Goal: Task Accomplishment & Management: Complete application form

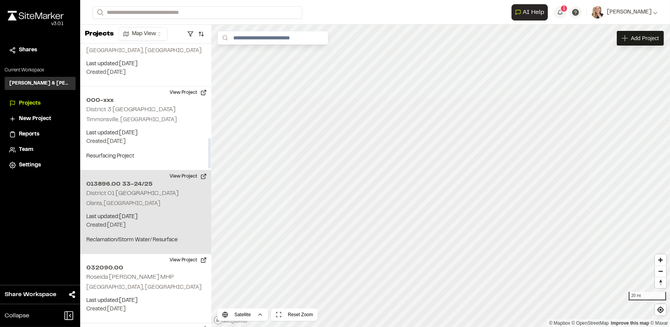
scroll to position [876, 0]
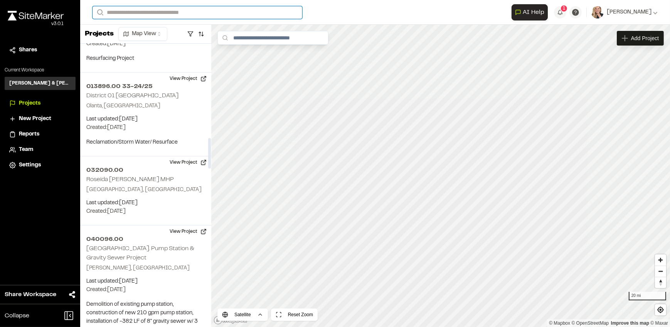
click at [136, 12] on input "Search" at bounding box center [198, 12] width 210 height 13
type input "*"
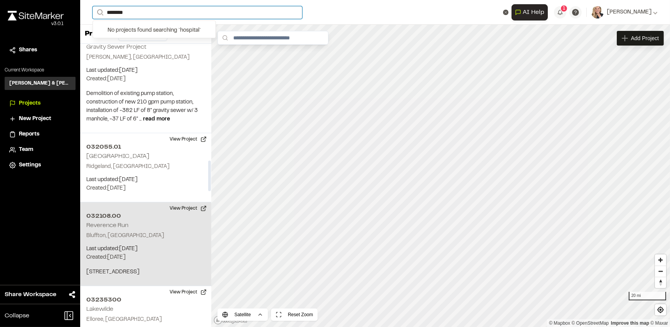
scroll to position [1122, 0]
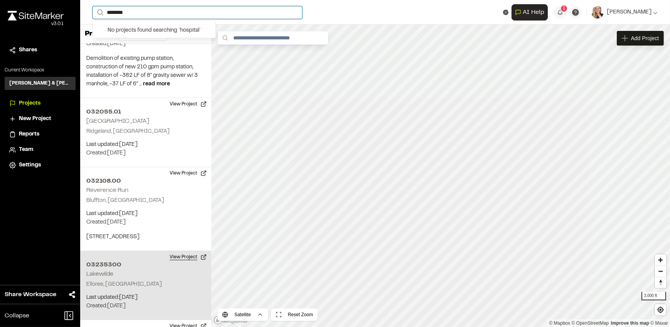
type input "********"
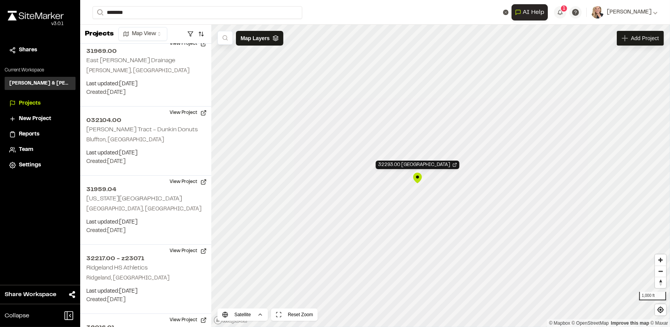
scroll to position [2351, 0]
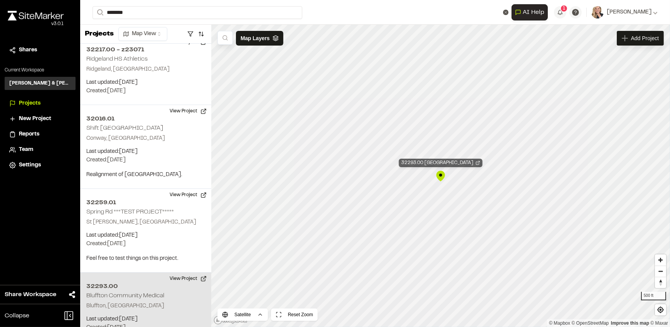
click at [480, 163] on line "Map marker" at bounding box center [479, 162] width 2 height 2
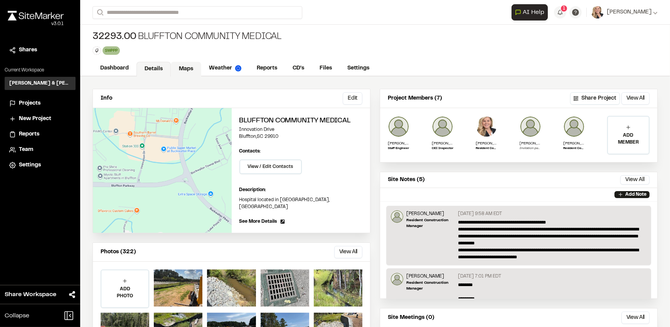
click at [192, 68] on link "Maps" at bounding box center [186, 69] width 30 height 15
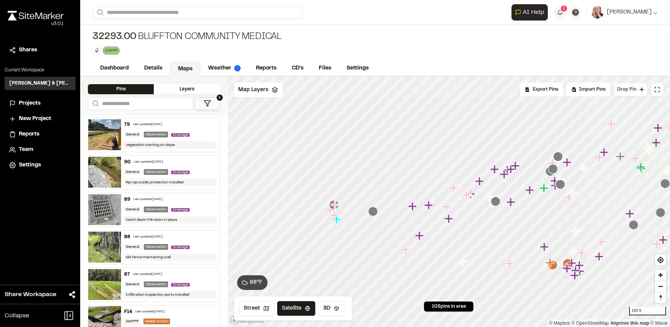
click at [628, 89] on span "Drop Pin" at bounding box center [627, 89] width 19 height 7
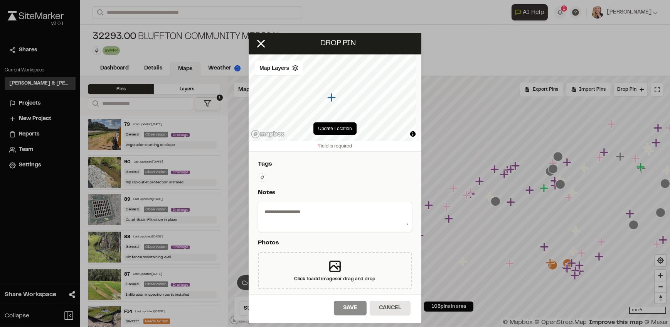
click at [260, 177] on icon at bounding box center [262, 177] width 5 height 5
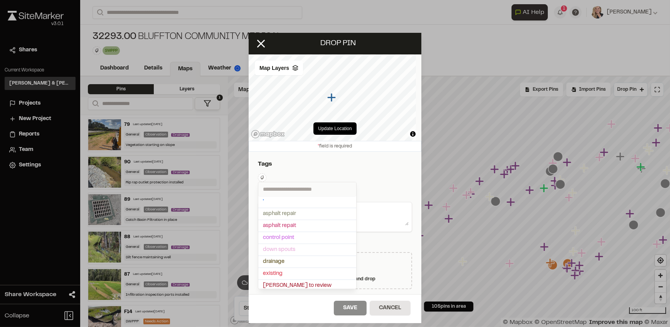
click at [280, 190] on input "text" at bounding box center [307, 189] width 98 height 14
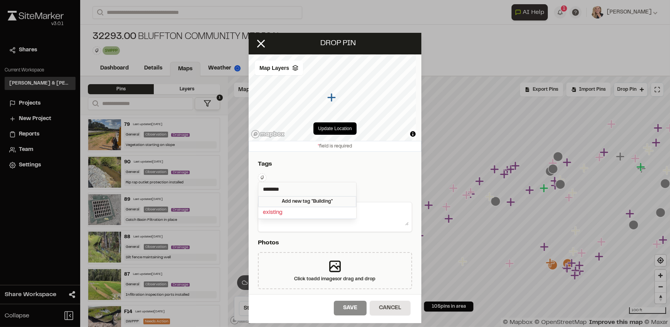
type input "********"
click at [304, 201] on div "Add new tag " Building "" at bounding box center [307, 201] width 98 height 11
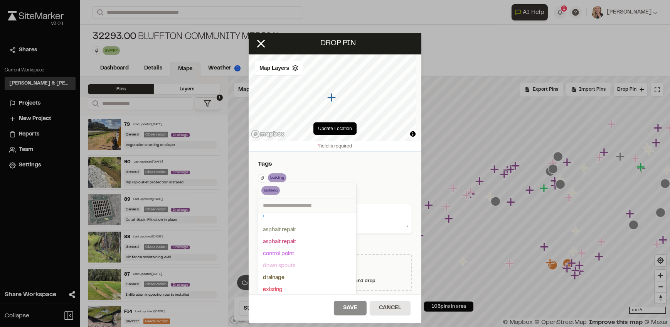
click at [365, 192] on div at bounding box center [335, 163] width 670 height 327
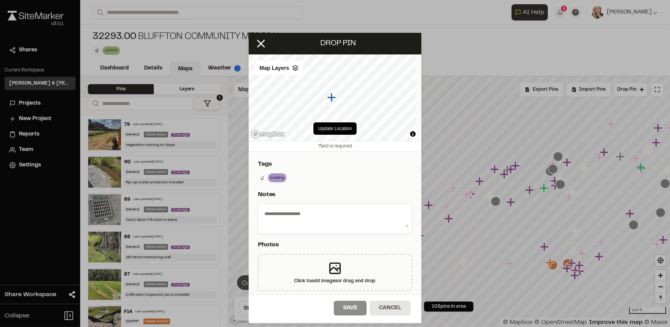
click at [354, 179] on div "building Delete Delete Tag Are you sure you want to delete this tag? building T…" at bounding box center [335, 178] width 154 height 10
click at [280, 179] on icon at bounding box center [283, 177] width 8 height 9
click at [263, 176] on icon at bounding box center [262, 177] width 5 height 5
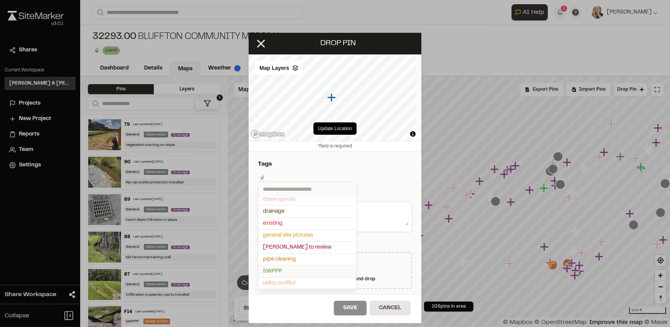
scroll to position [35, 0]
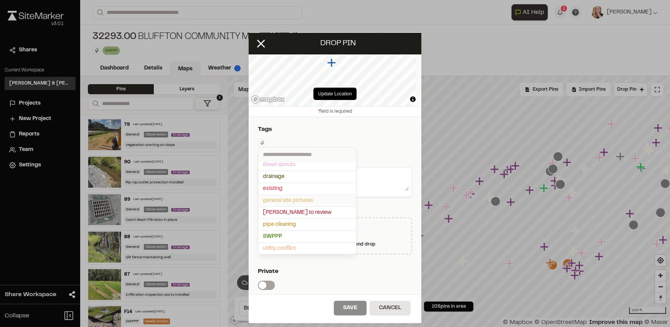
click at [315, 197] on span "general site pictures" at bounding box center [307, 200] width 89 height 8
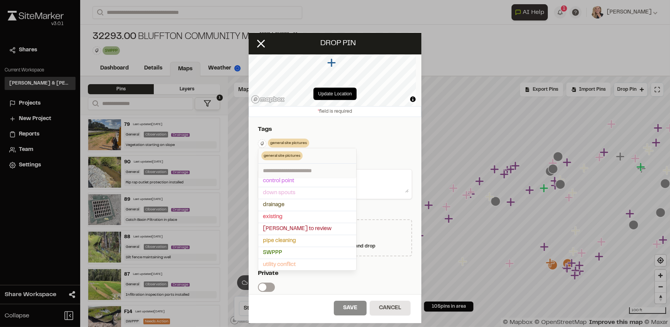
click at [339, 135] on div at bounding box center [335, 163] width 670 height 327
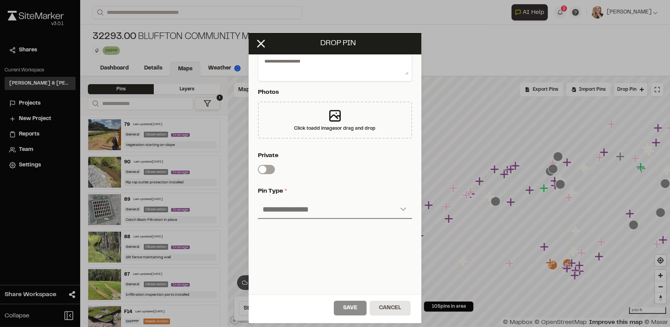
scroll to position [157, 0]
click at [354, 204] on select "**********" at bounding box center [335, 209] width 154 height 19
select select "****"
click at [258, 200] on select "**********" at bounding box center [335, 209] width 154 height 19
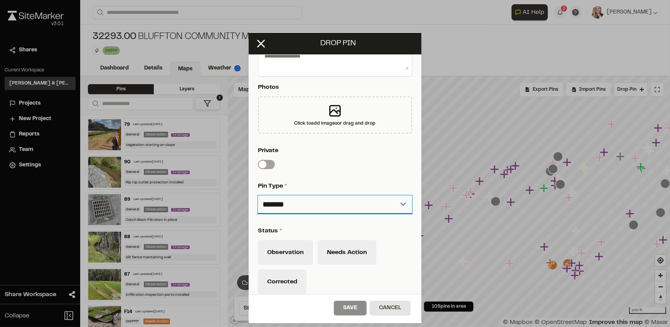
scroll to position [228, 0]
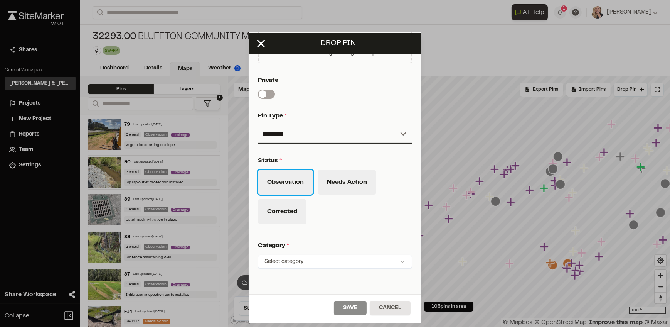
click at [290, 180] on button "Observation" at bounding box center [285, 182] width 55 height 25
click at [341, 229] on div "**********" at bounding box center [335, 106] width 173 height 365
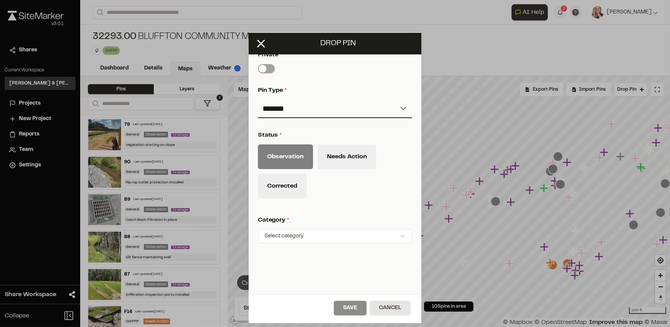
scroll to position [262, 0]
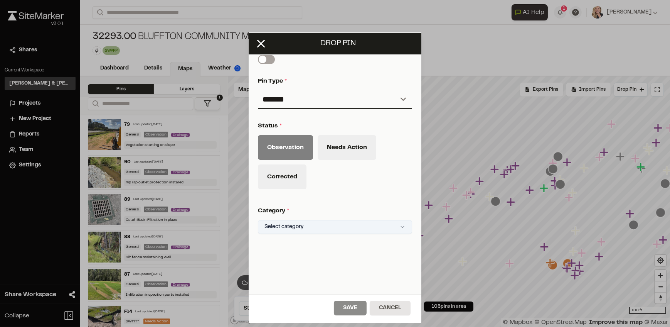
click at [327, 230] on html "Close sidebar v 3.0.1 Shares Current Workspace [PERSON_NAME] & [PERSON_NAME] In…" at bounding box center [335, 163] width 670 height 327
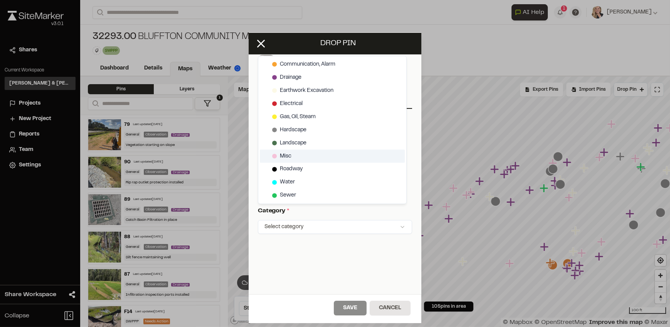
click at [293, 154] on div "Misc" at bounding box center [332, 156] width 145 height 13
click at [305, 244] on html "Close sidebar v 3.0.1 Shares Current Workspace [PERSON_NAME] & [PERSON_NAME] In…" at bounding box center [335, 163] width 670 height 327
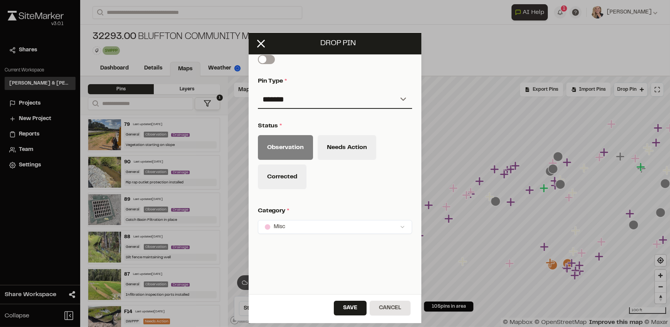
click at [354, 263] on div "**********" at bounding box center [335, 164] width 173 height 262
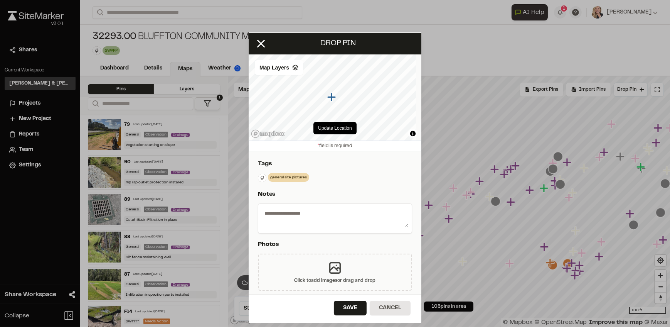
scroll to position [0, 0]
click at [262, 46] on icon at bounding box center [261, 43] width 13 height 13
click at [262, 46] on div "SWPPP Delete Rename Edit Color Delete Tag Are you sure you want to delete this …" at bounding box center [187, 50] width 189 height 8
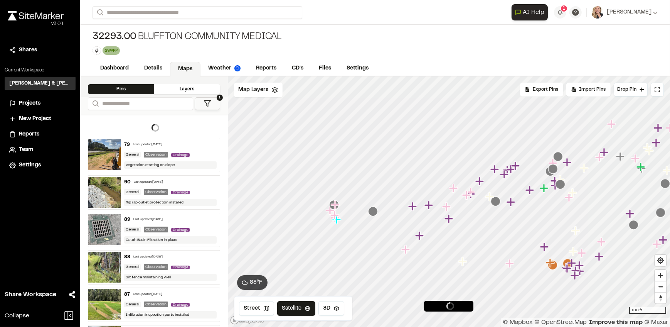
click at [432, 47] on div "32293.00 Bluffton Community Medical SWPPP Delete Rename Edit Color Delete Tag A…" at bounding box center [375, 43] width 590 height 36
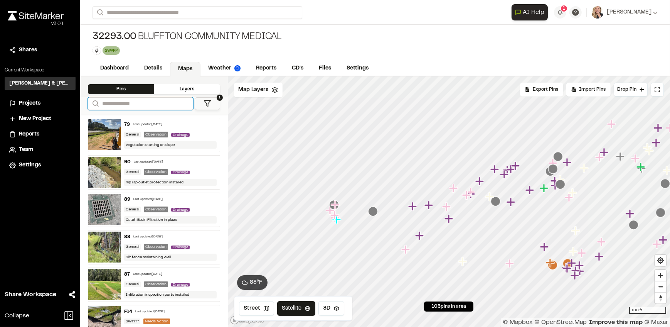
click at [126, 104] on input "Search" at bounding box center [140, 103] width 105 height 13
click at [29, 103] on span "Projects" at bounding box center [30, 103] width 22 height 8
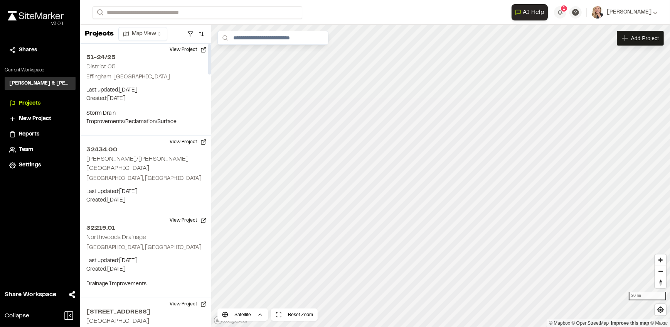
click at [48, 117] on span "New Project" at bounding box center [35, 119] width 32 height 8
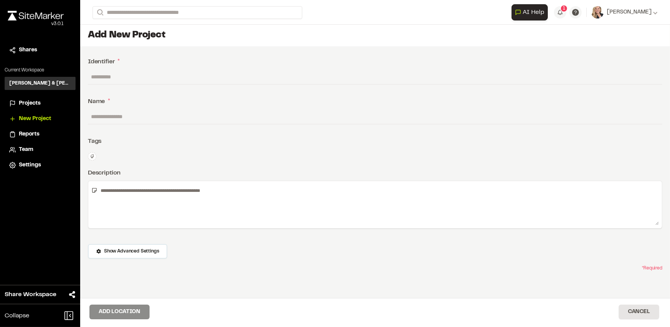
click at [125, 76] on input "text" at bounding box center [375, 76] width 575 height 15
type input "**********"
click at [123, 116] on input "text" at bounding box center [375, 116] width 575 height 15
click at [164, 116] on input "**********" at bounding box center [375, 116] width 575 height 15
type input "**********"
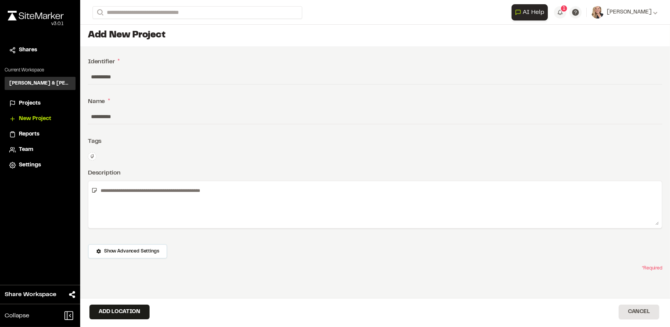
click at [94, 158] on button at bounding box center [92, 156] width 8 height 8
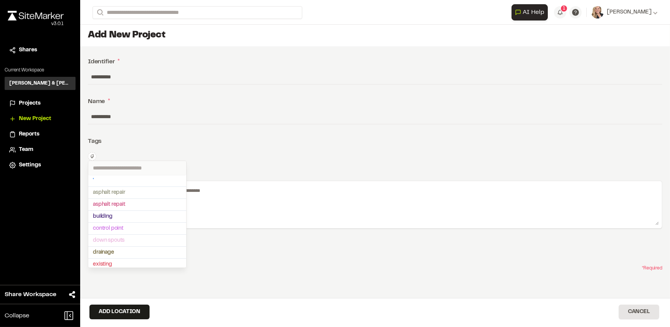
click at [116, 170] on input "text" at bounding box center [137, 168] width 98 height 14
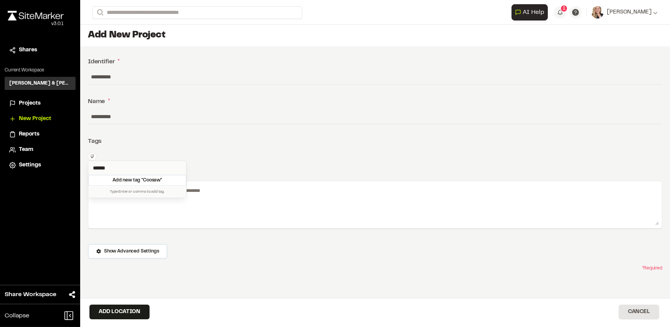
drag, startPoint x: 122, startPoint y: 169, endPoint x: 89, endPoint y: 172, distance: 32.1
click at [89, 172] on input "******" at bounding box center [137, 168] width 98 height 14
type input "**********"
click at [123, 179] on div "Add new tag " Shearwater "" at bounding box center [137, 180] width 98 height 11
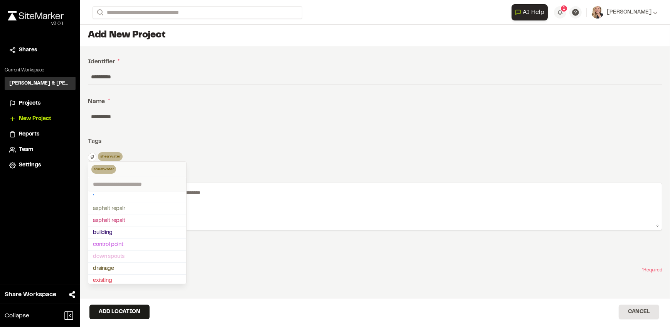
click at [130, 171] on div "shearwater Delete Delete Tag Are you sure you want to delete this tag? shearwat…" at bounding box center [137, 169] width 98 height 15
click at [148, 142] on div at bounding box center [335, 163] width 670 height 327
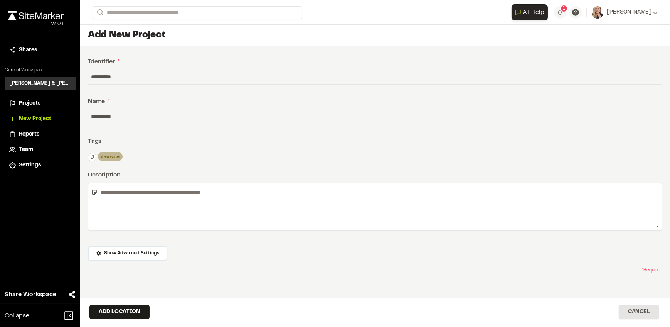
click at [94, 157] on icon at bounding box center [92, 157] width 5 height 5
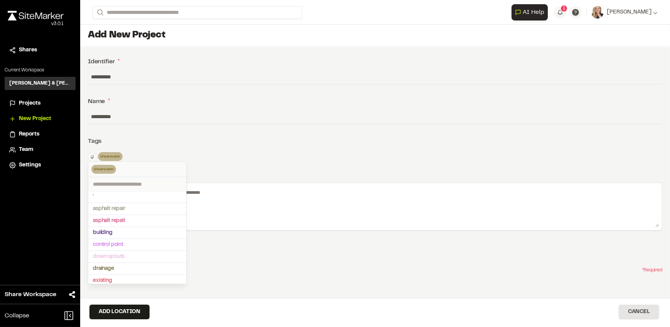
click at [122, 167] on div "shearwater Delete Delete Tag Are you sure you want to delete this tag? shearwat…" at bounding box center [137, 169] width 98 height 15
click at [132, 184] on input "text" at bounding box center [137, 184] width 98 height 14
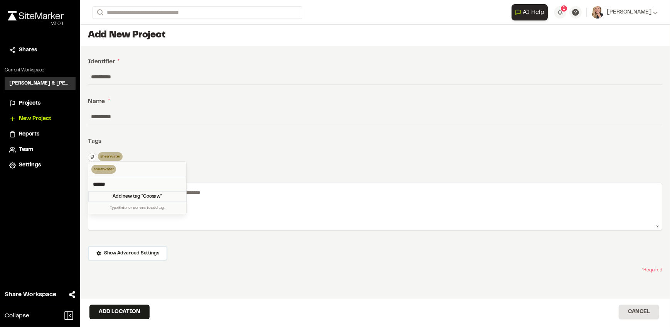
type input "******"
click at [138, 196] on div "Add new tag " Coosaw "" at bounding box center [137, 196] width 98 height 11
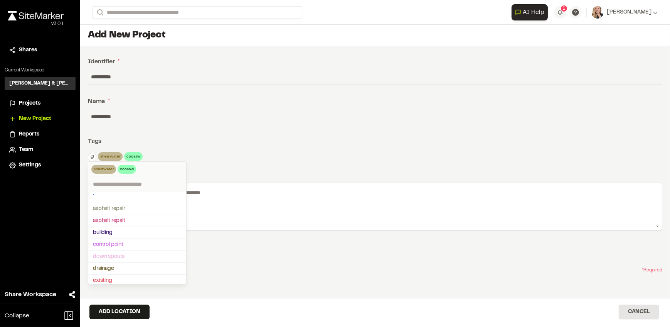
click at [186, 147] on div at bounding box center [335, 163] width 670 height 327
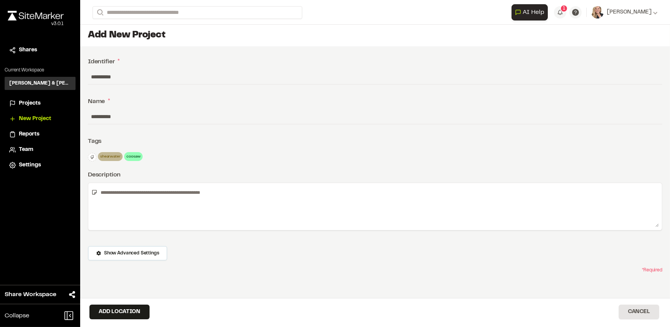
click at [91, 158] on icon at bounding box center [92, 157] width 3 height 4
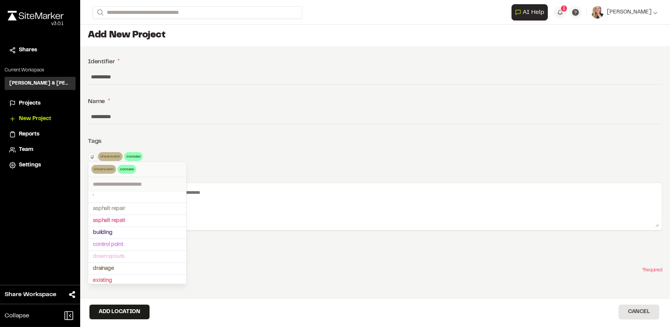
click at [155, 169] on div "shearwater Delete Delete Tag Are you sure you want to delete this tag? shearwat…" at bounding box center [137, 169] width 98 height 15
click at [141, 170] on div "shearwater Delete Delete Tag Are you sure you want to delete this tag? shearwat…" at bounding box center [137, 169] width 98 height 15
click at [122, 184] on input "text" at bounding box center [137, 184] width 98 height 14
click at [125, 183] on input "text" at bounding box center [137, 184] width 98 height 14
click at [131, 184] on input "text" at bounding box center [137, 184] width 98 height 14
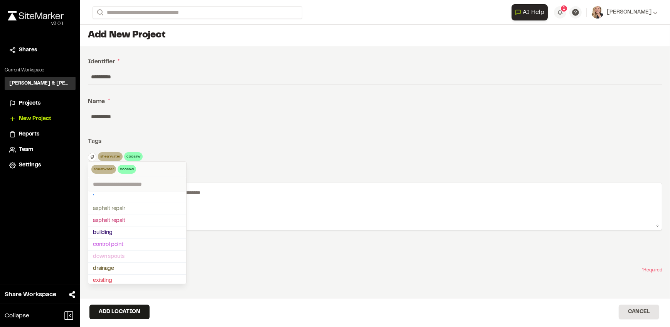
click at [291, 181] on div at bounding box center [335, 163] width 670 height 327
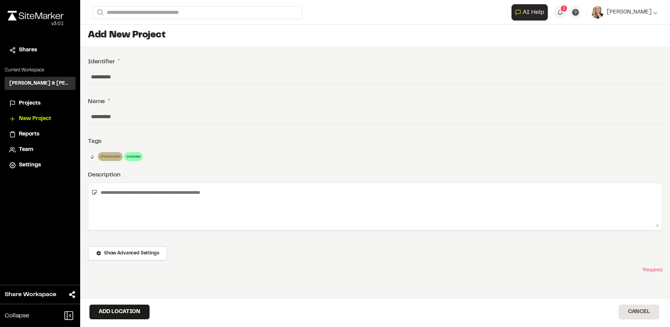
click at [275, 175] on div "Description" at bounding box center [375, 174] width 575 height 9
click at [135, 255] on span "Show Advanced Settings" at bounding box center [131, 253] width 55 height 7
click at [138, 206] on textarea at bounding box center [379, 206] width 562 height 41
click at [179, 147] on div "**********" at bounding box center [375, 194] width 590 height 296
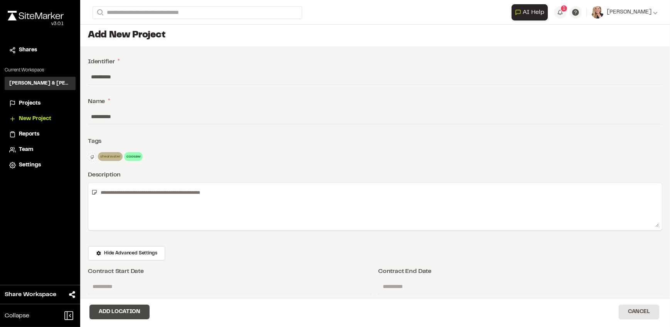
click at [122, 313] on button "Add Location" at bounding box center [119, 311] width 60 height 15
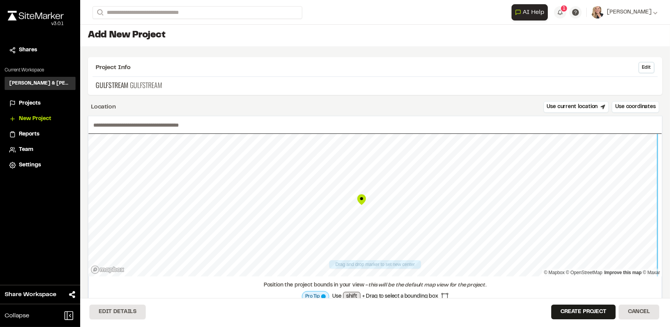
type input "**********"
drag, startPoint x: 373, startPoint y: 201, endPoint x: 364, endPoint y: 207, distance: 10.8
click at [363, 207] on div "Map marker" at bounding box center [364, 206] width 12 height 12
drag, startPoint x: 371, startPoint y: 199, endPoint x: 358, endPoint y: 208, distance: 16.6
click at [358, 209] on div "Map marker" at bounding box center [359, 209] width 12 height 12
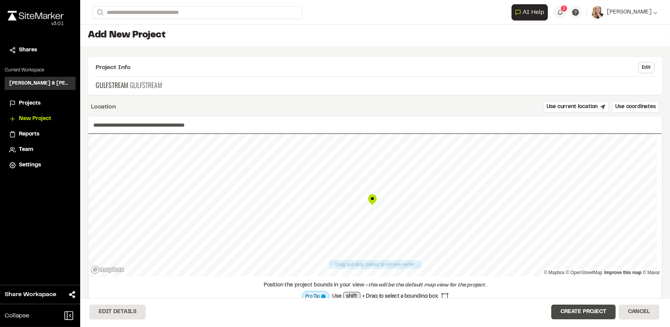
click at [595, 311] on button "Create Project" at bounding box center [584, 311] width 64 height 15
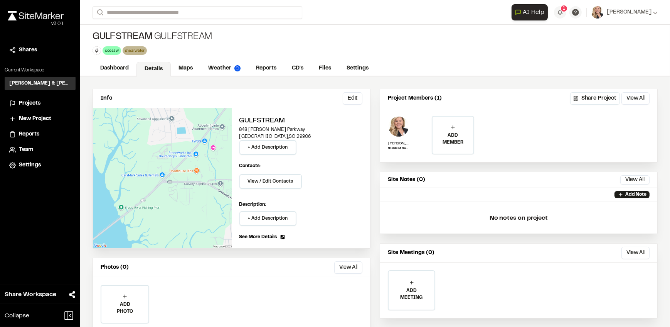
click at [26, 104] on span "Projects" at bounding box center [30, 103] width 22 height 8
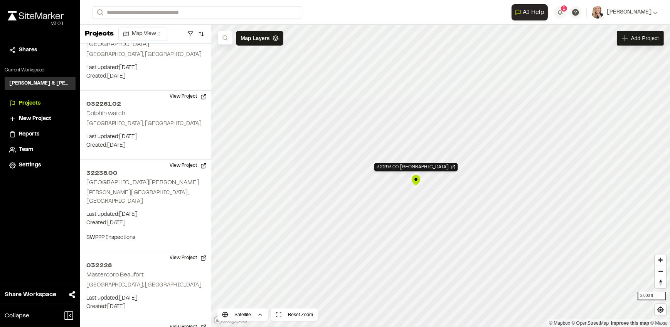
scroll to position [2420, 0]
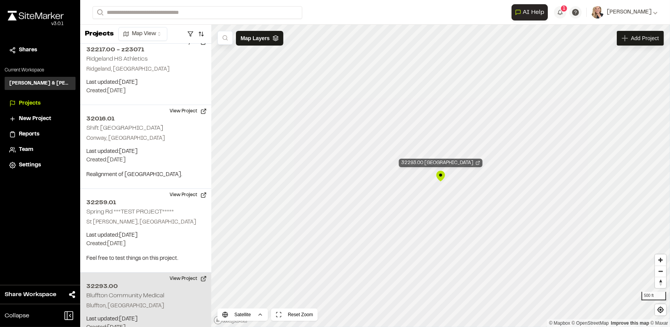
click at [481, 163] on icon "Map marker" at bounding box center [478, 162] width 5 height 5
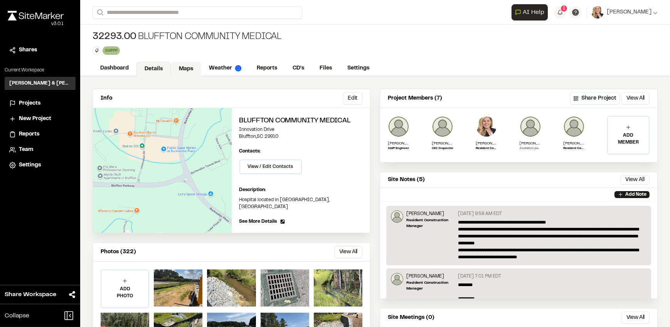
click at [188, 69] on link "Maps" at bounding box center [186, 69] width 30 height 15
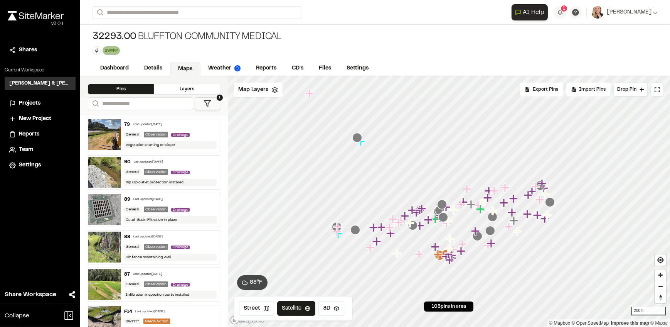
click at [212, 107] on button "1" at bounding box center [207, 103] width 25 height 13
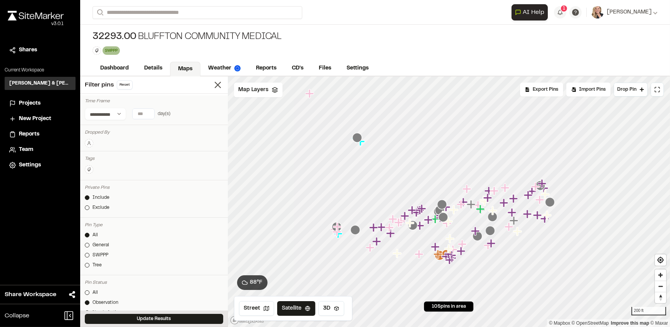
type input "*"
click at [147, 112] on input "*" at bounding box center [144, 114] width 22 height 10
click at [93, 129] on button "Today" at bounding box center [96, 129] width 22 height 12
click at [152, 320] on button "Update Results" at bounding box center [154, 319] width 138 height 10
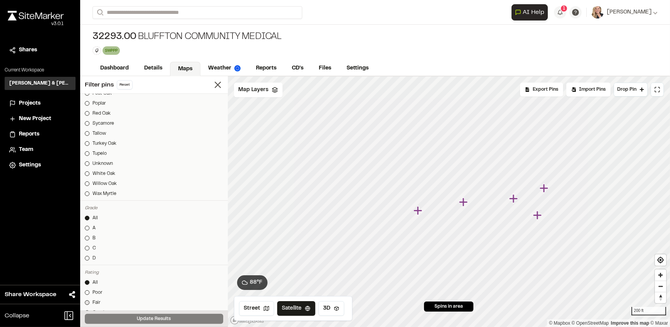
scroll to position [835, 0]
click at [420, 211] on icon "Map marker" at bounding box center [419, 211] width 10 height 10
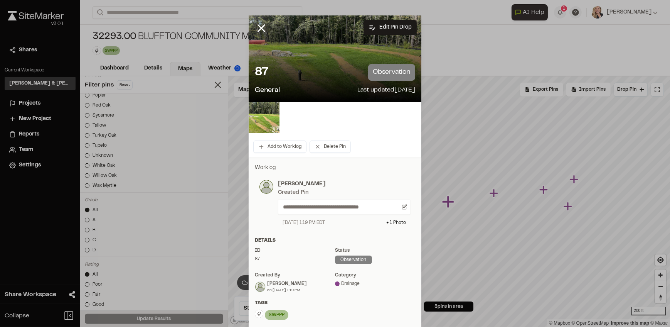
click at [353, 311] on div "SWPPP Delete Rename Edit Color Delete Tag Are you sure you want to delete this …" at bounding box center [335, 315] width 160 height 12
